Goal: Task Accomplishment & Management: Use online tool/utility

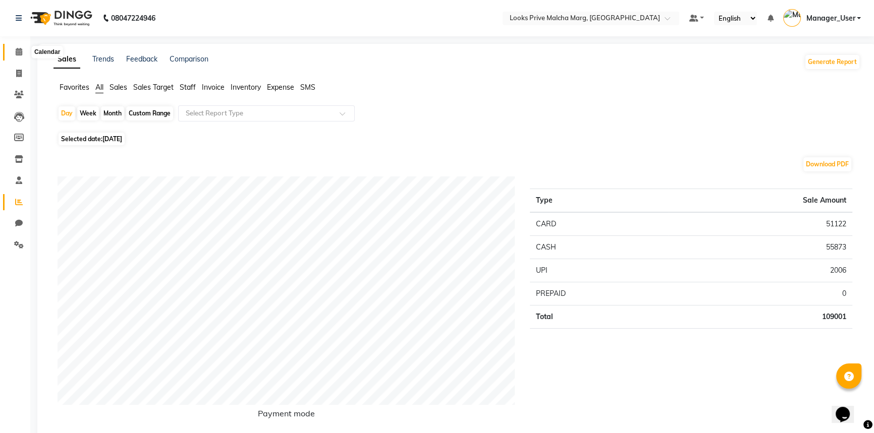
click at [16, 56] on span at bounding box center [19, 52] width 18 height 12
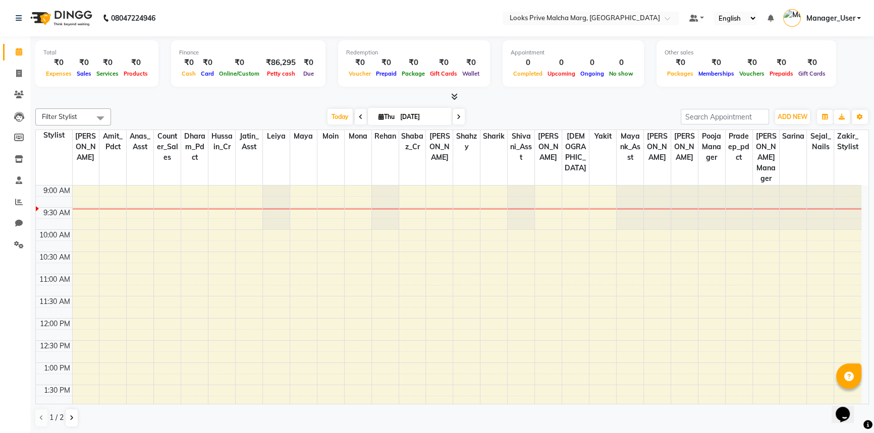
click at [453, 98] on icon at bounding box center [454, 97] width 7 height 8
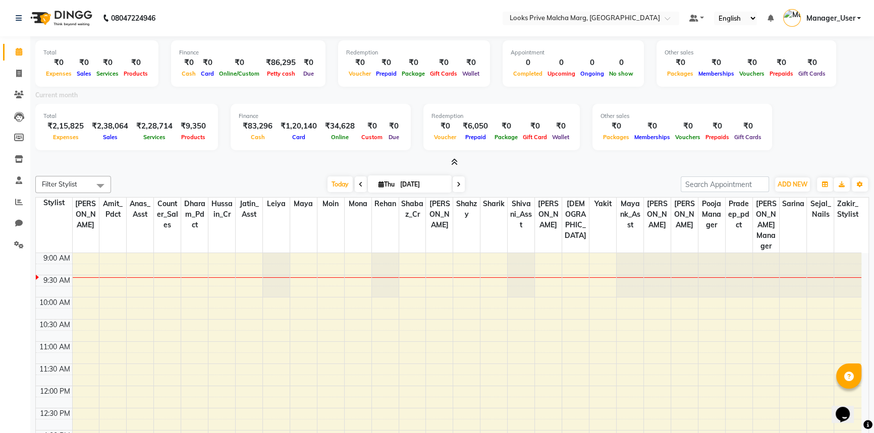
click at [456, 162] on icon at bounding box center [454, 162] width 7 height 8
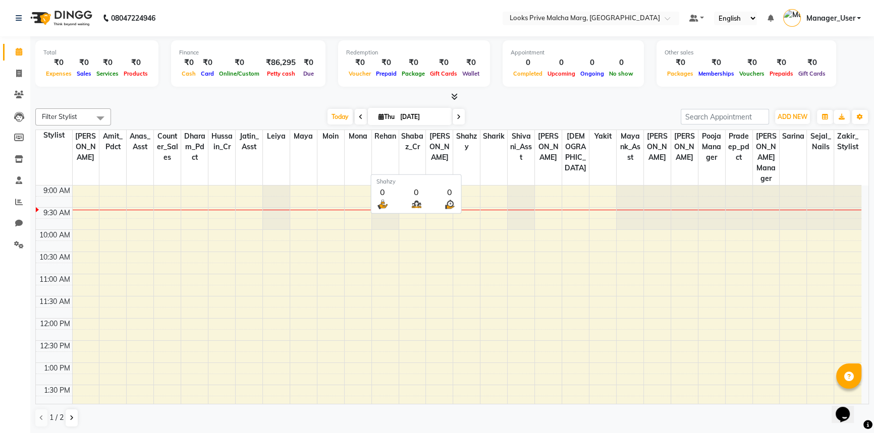
click at [456, 162] on th "Shahzy" at bounding box center [466, 157] width 27 height 55
click at [453, 97] on icon at bounding box center [454, 97] width 7 height 8
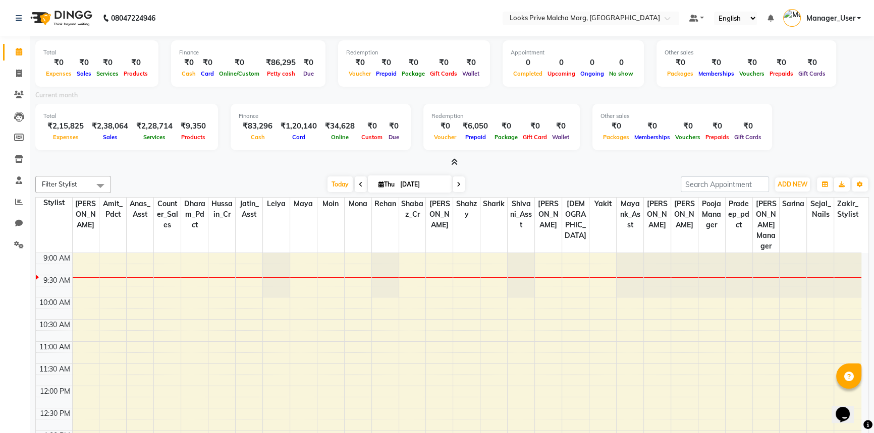
click at [455, 161] on icon at bounding box center [454, 162] width 7 height 8
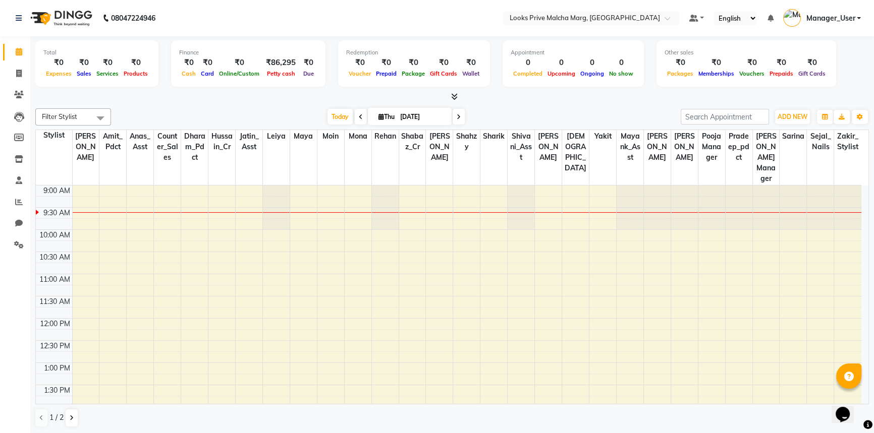
click at [455, 100] on icon at bounding box center [454, 97] width 7 height 8
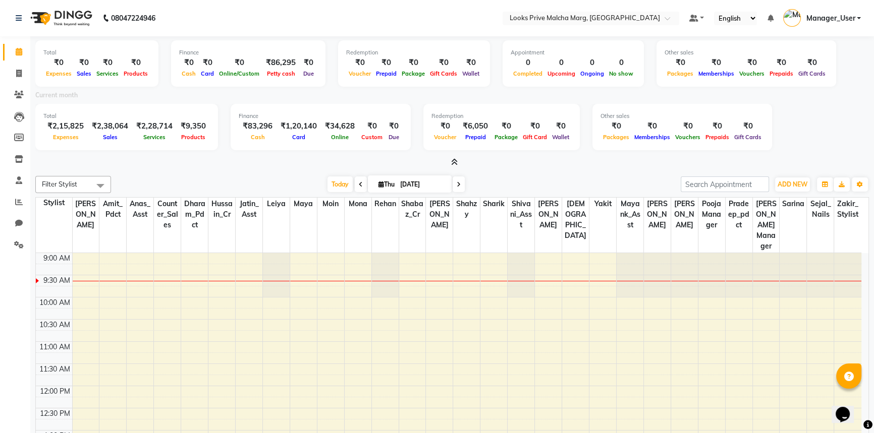
click at [438, 190] on input "[DATE]" at bounding box center [422, 184] width 50 height 15
select select "9"
select select "2025"
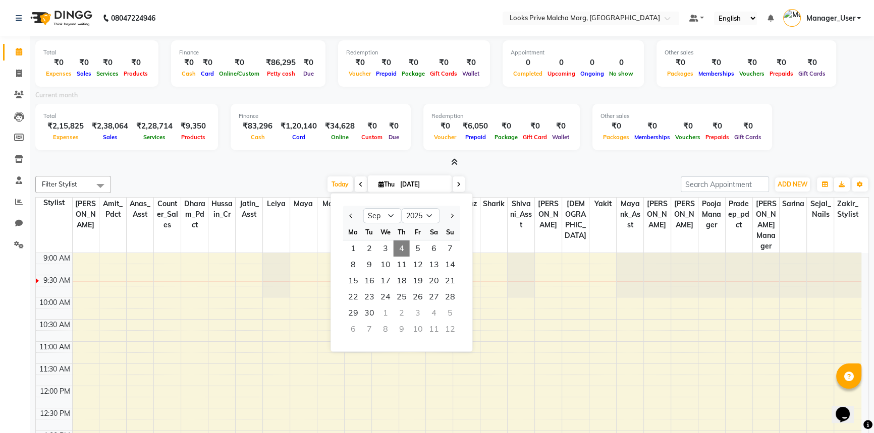
click at [346, 218] on div at bounding box center [353, 216] width 20 height 16
click at [359, 186] on icon at bounding box center [361, 185] width 4 height 6
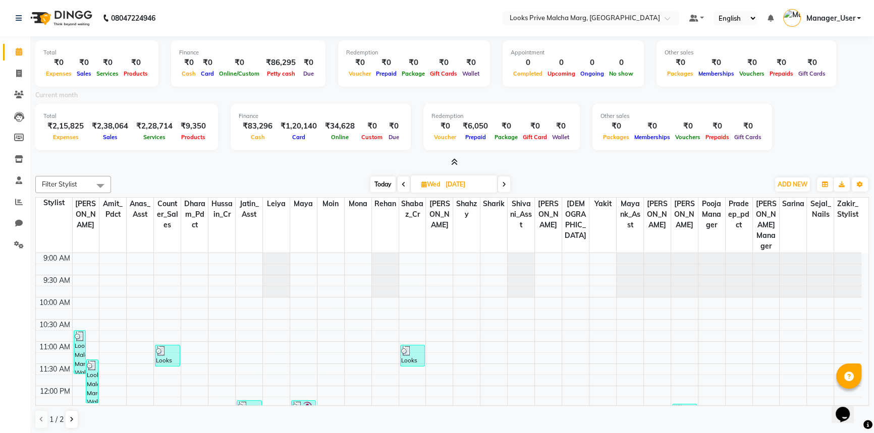
click at [455, 165] on icon at bounding box center [454, 162] width 7 height 8
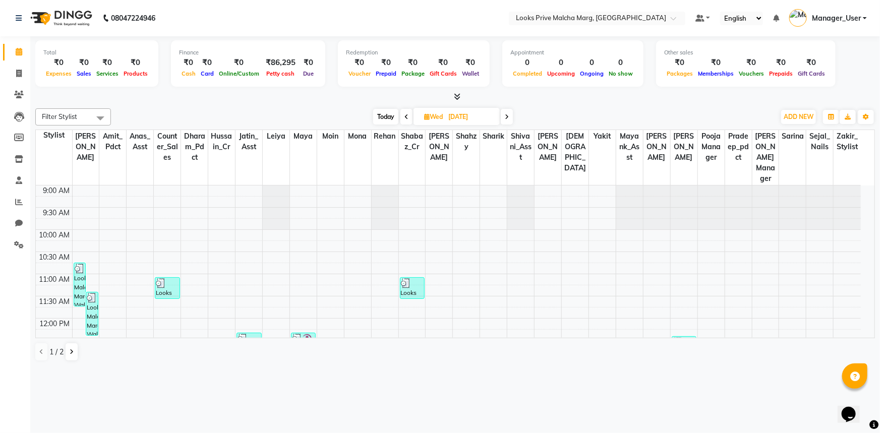
click at [459, 94] on icon at bounding box center [457, 97] width 7 height 8
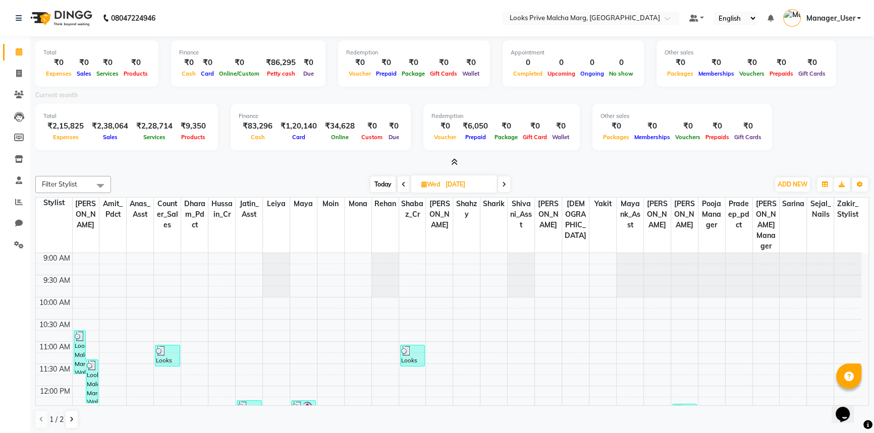
click at [505, 186] on icon at bounding box center [504, 185] width 4 height 6
type input "[DATE]"
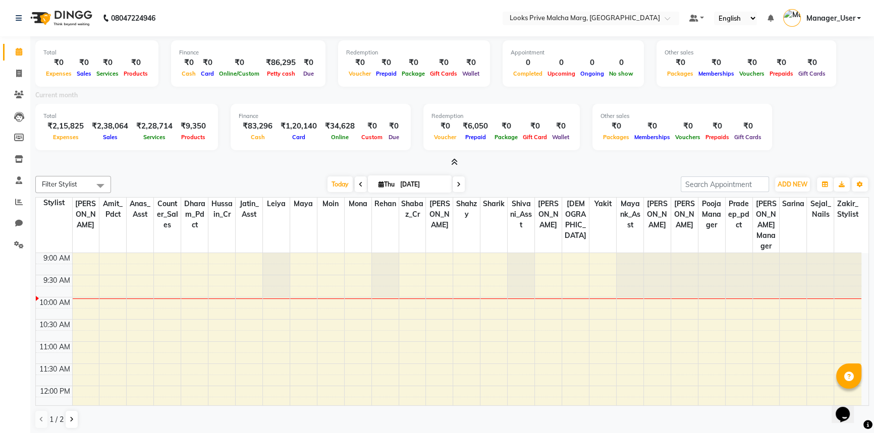
click at [449, 163] on span at bounding box center [452, 162] width 11 height 11
